Goal: Task Accomplishment & Management: Use online tool/utility

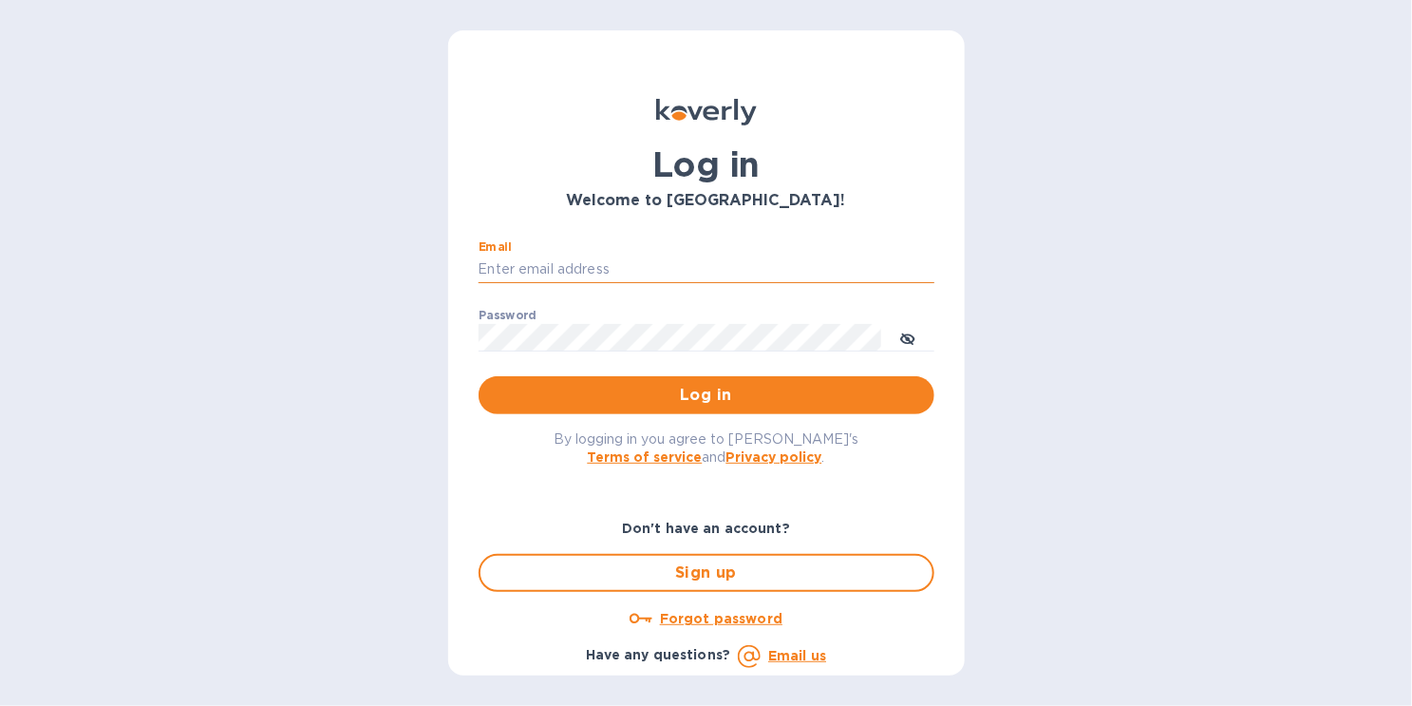
click at [562, 269] on input "Email" at bounding box center [707, 269] width 456 height 28
type input "[EMAIL_ADDRESS][DOMAIN_NAME]"
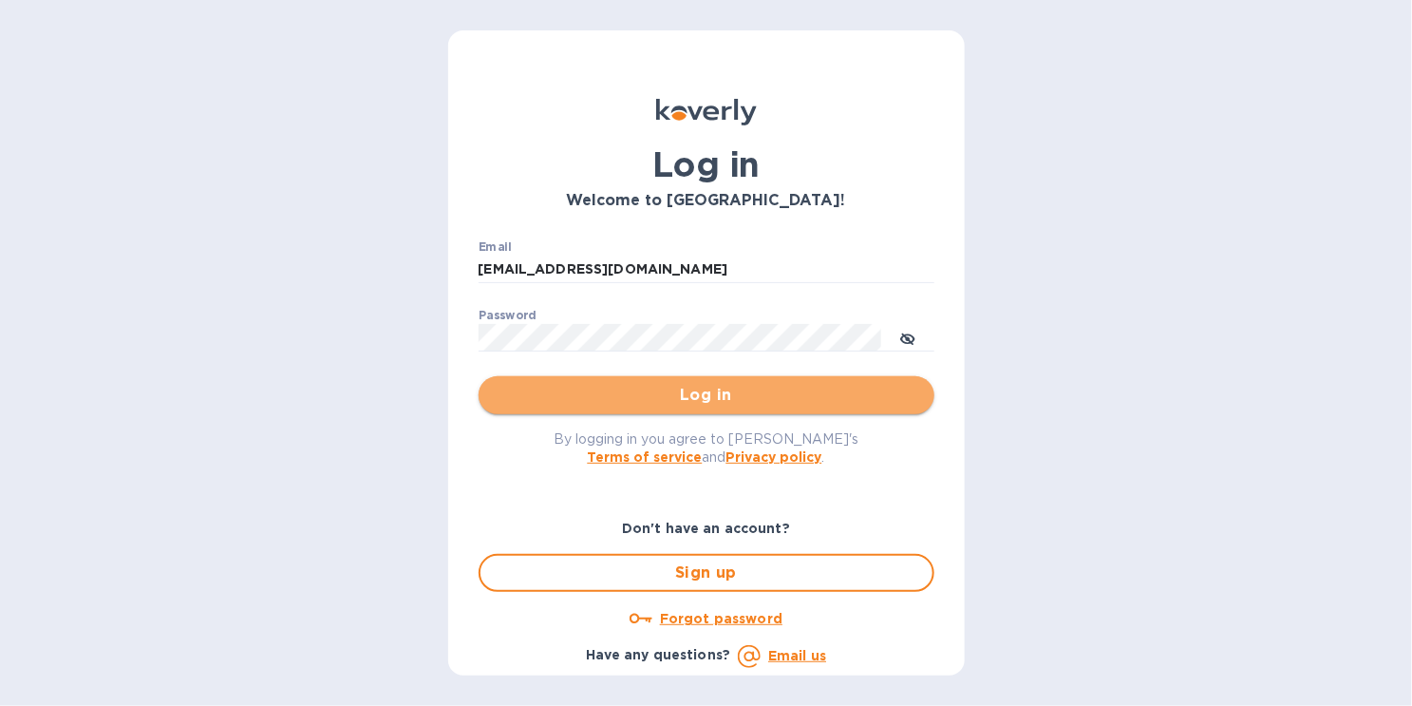
click at [707, 387] on span "Log in" at bounding box center [706, 395] width 425 height 23
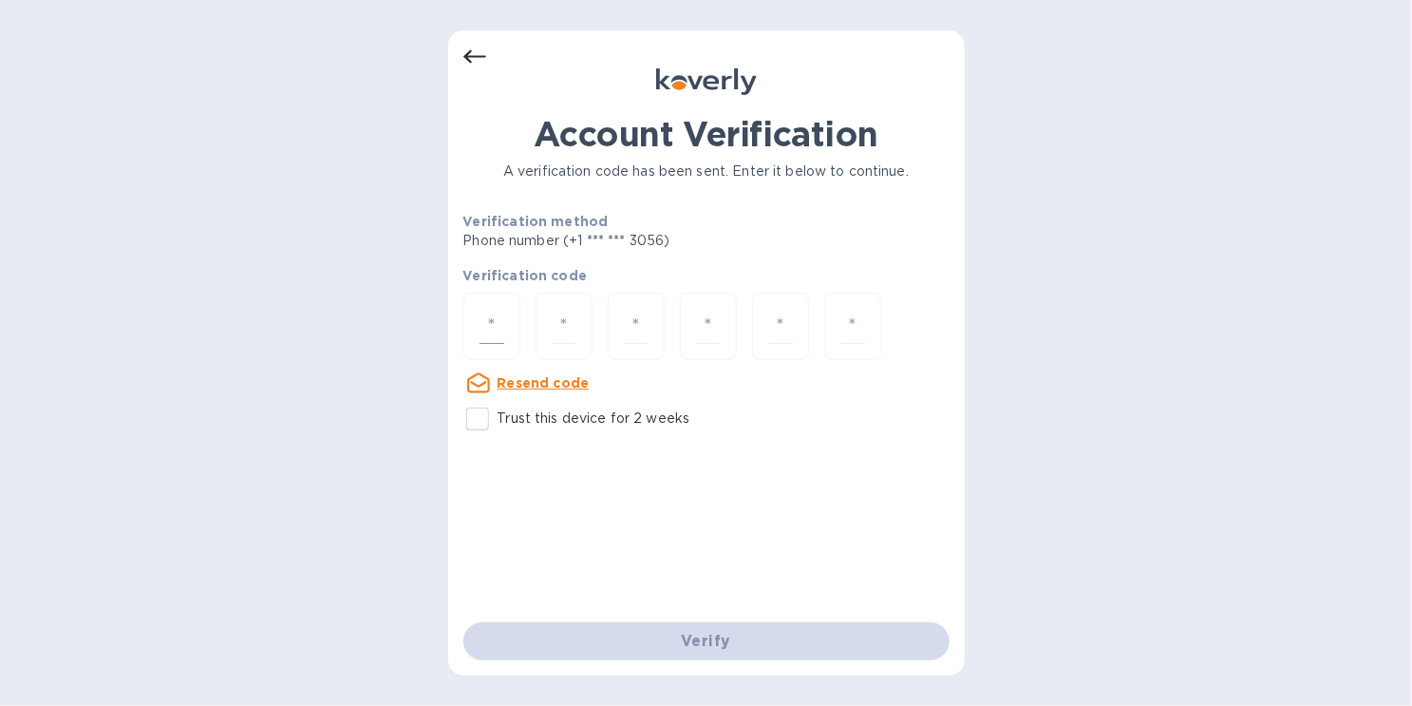
click at [478, 331] on div at bounding box center [491, 325] width 57 height 67
type input "2"
type input "3"
type input "9"
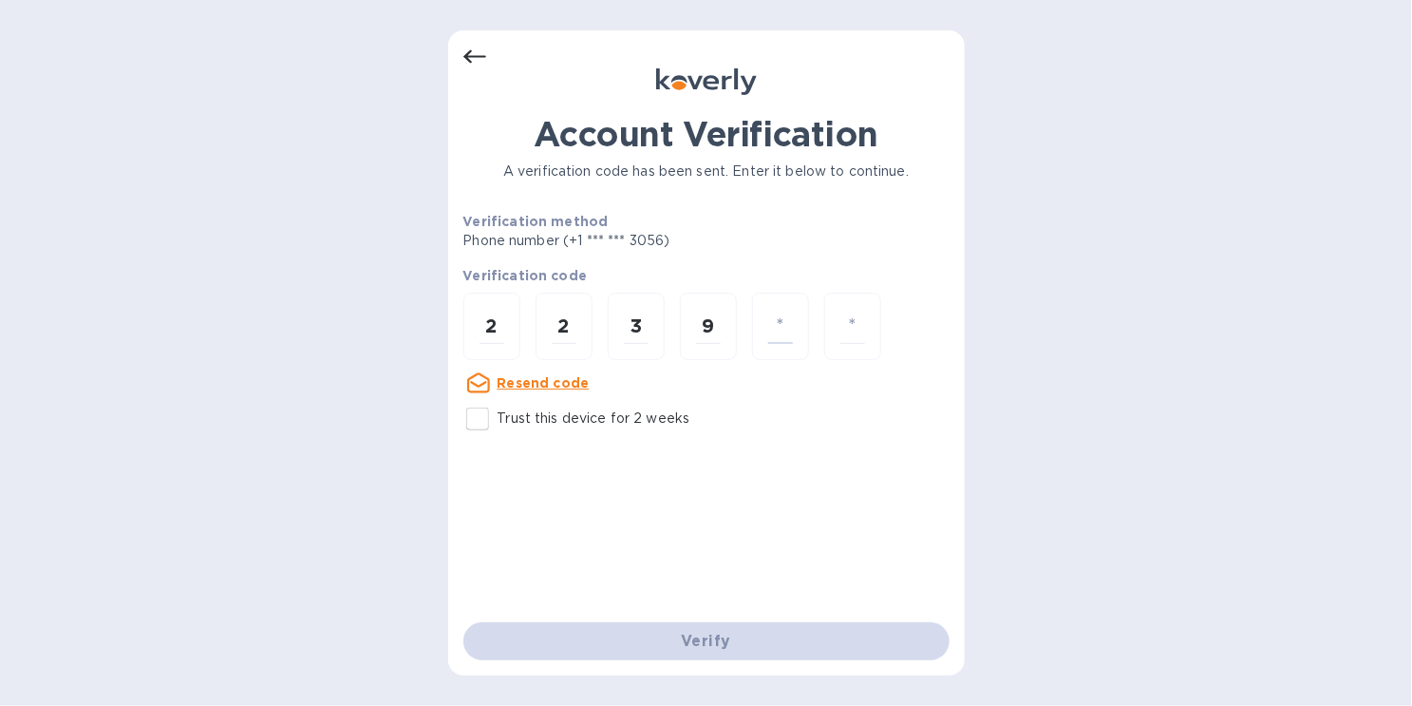
type input "8"
type input "3"
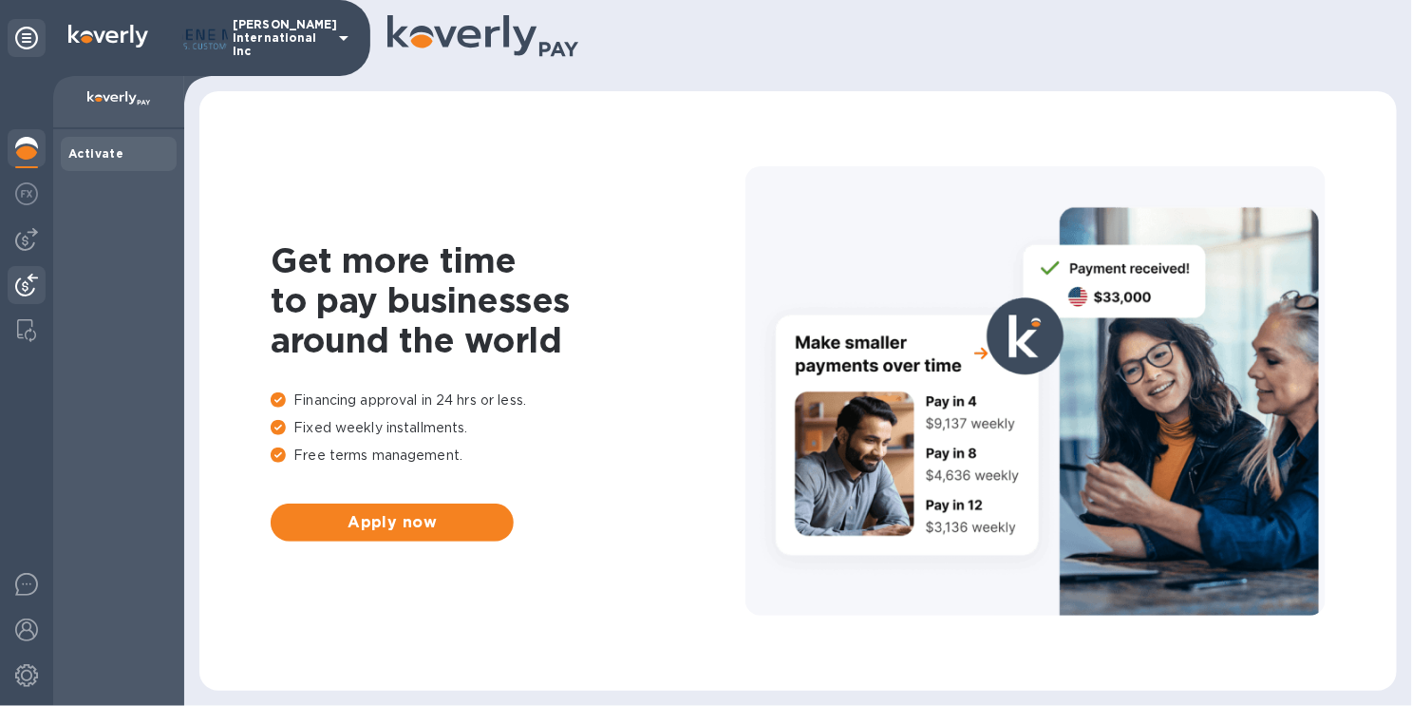
click at [35, 289] on img at bounding box center [26, 284] width 23 height 23
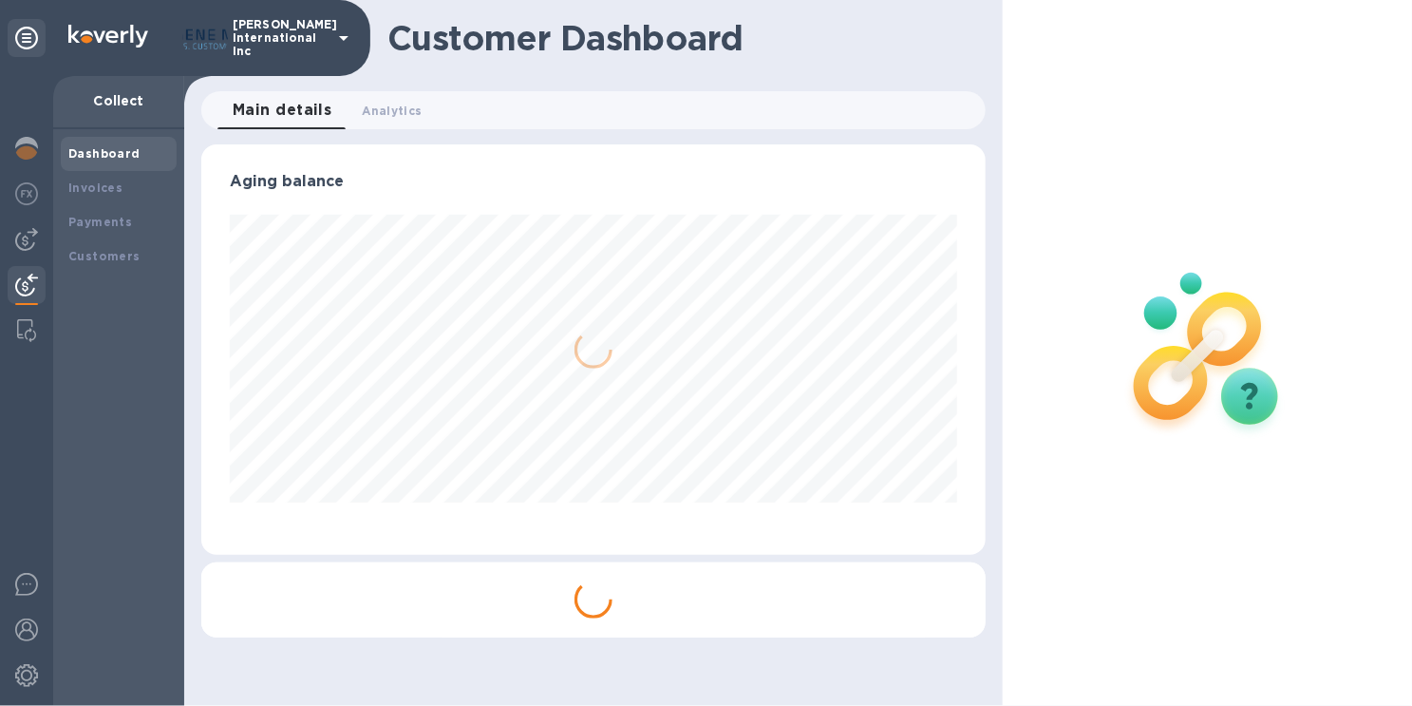
scroll to position [410, 777]
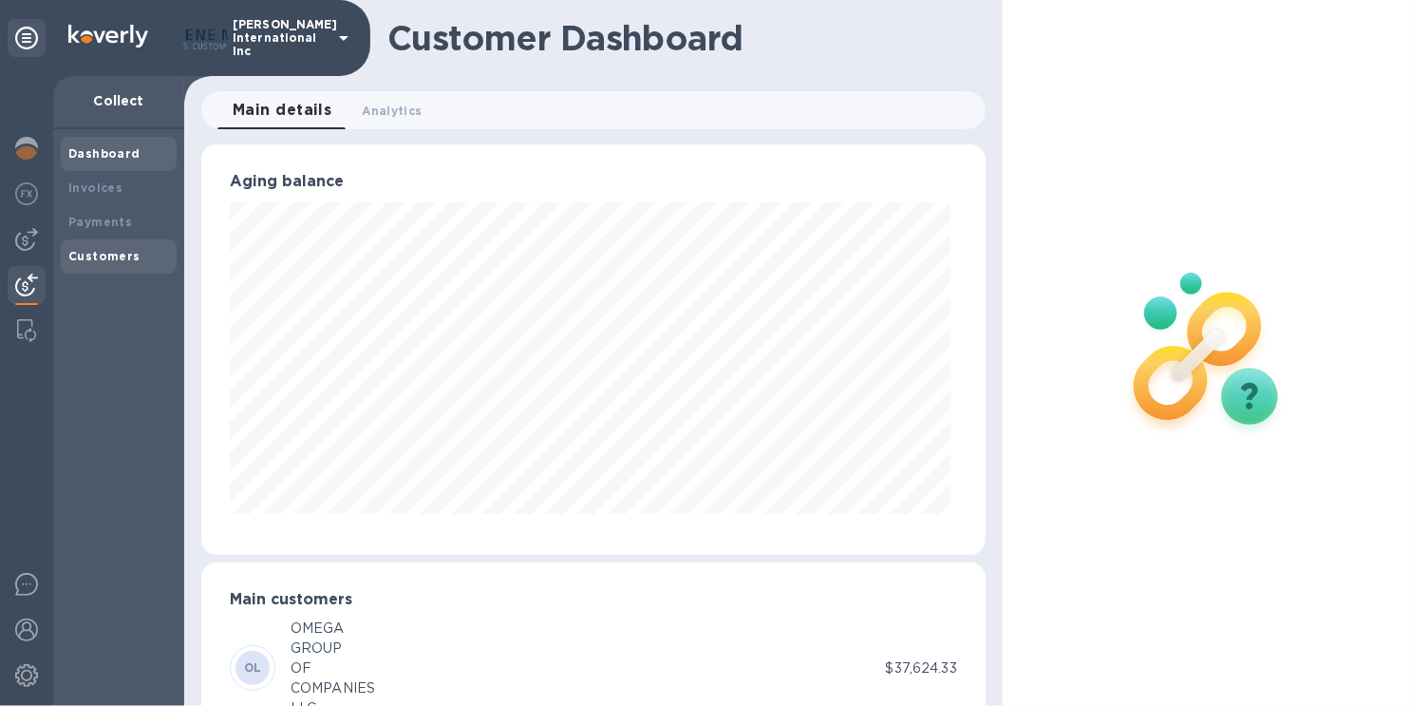
click at [104, 257] on b "Customers" at bounding box center [104, 256] width 72 height 14
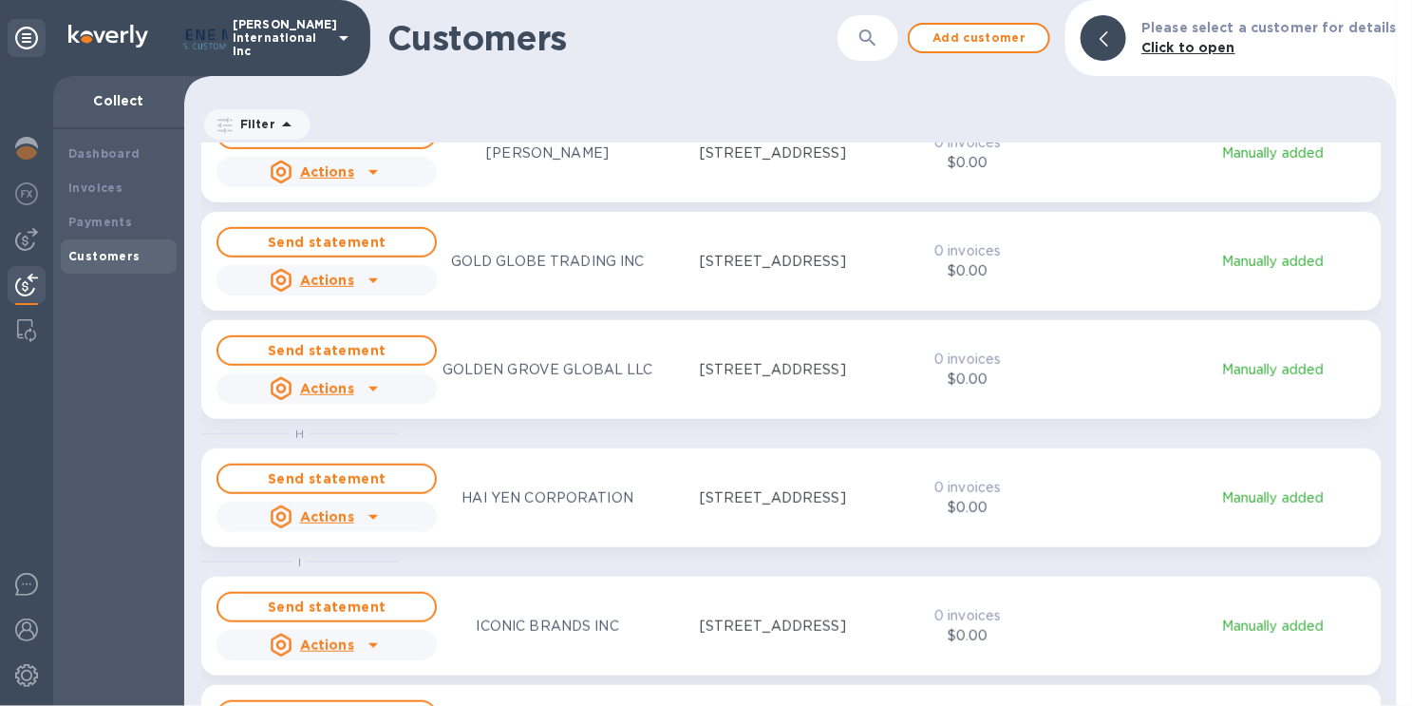
scroll to position [3607, 0]
